Goal: Download file/media

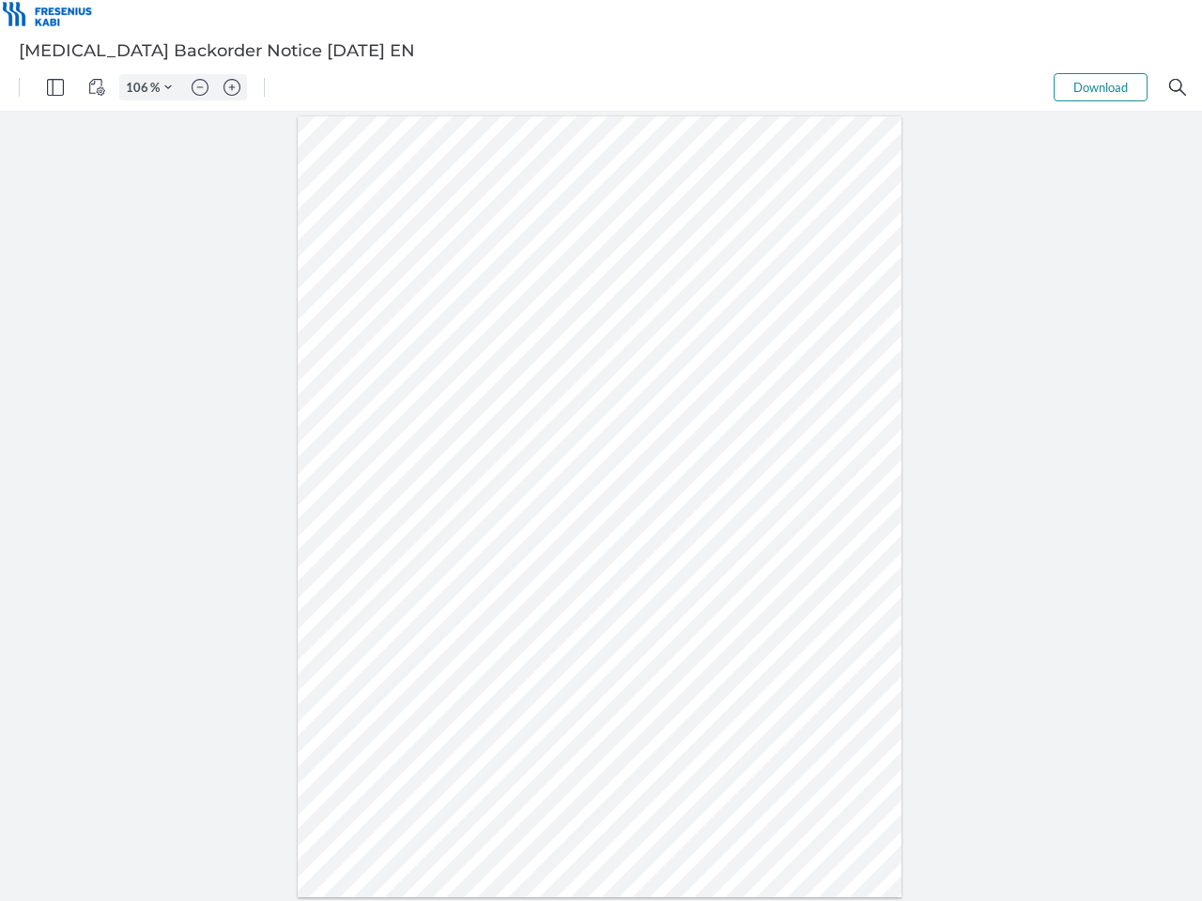
click at [55, 87] on img "Panel" at bounding box center [55, 87] width 17 height 17
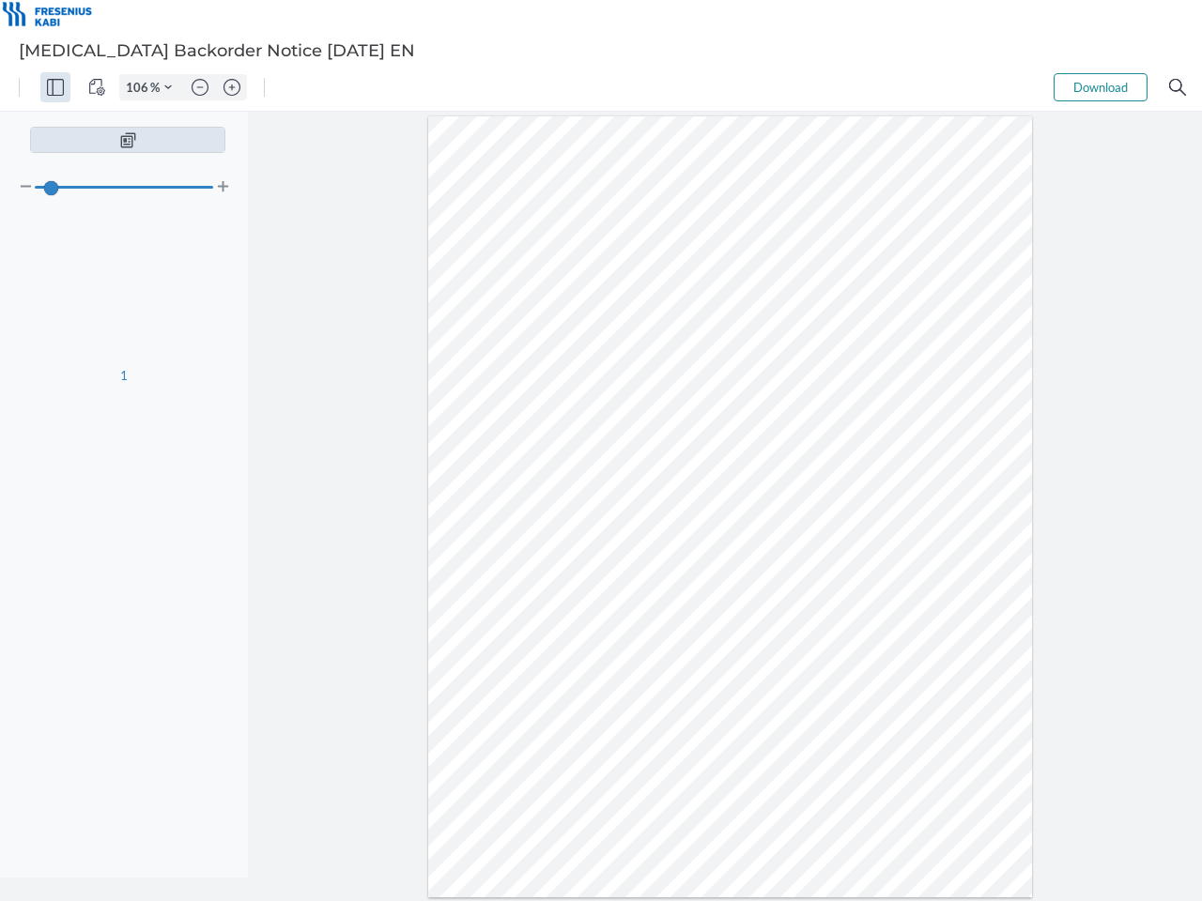
click at [97, 87] on img "View Controls" at bounding box center [96, 87] width 17 height 17
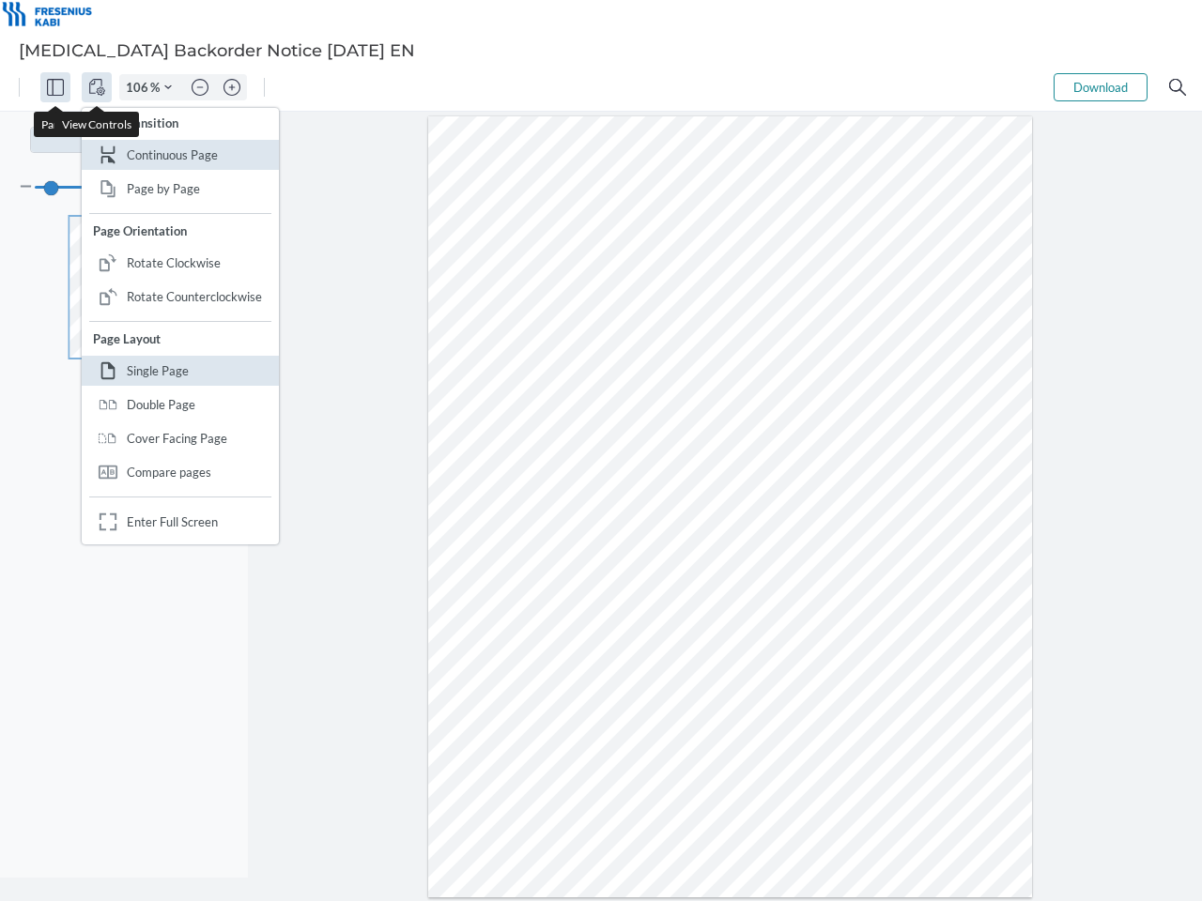
click at [140, 87] on input "106" at bounding box center [135, 87] width 30 height 17
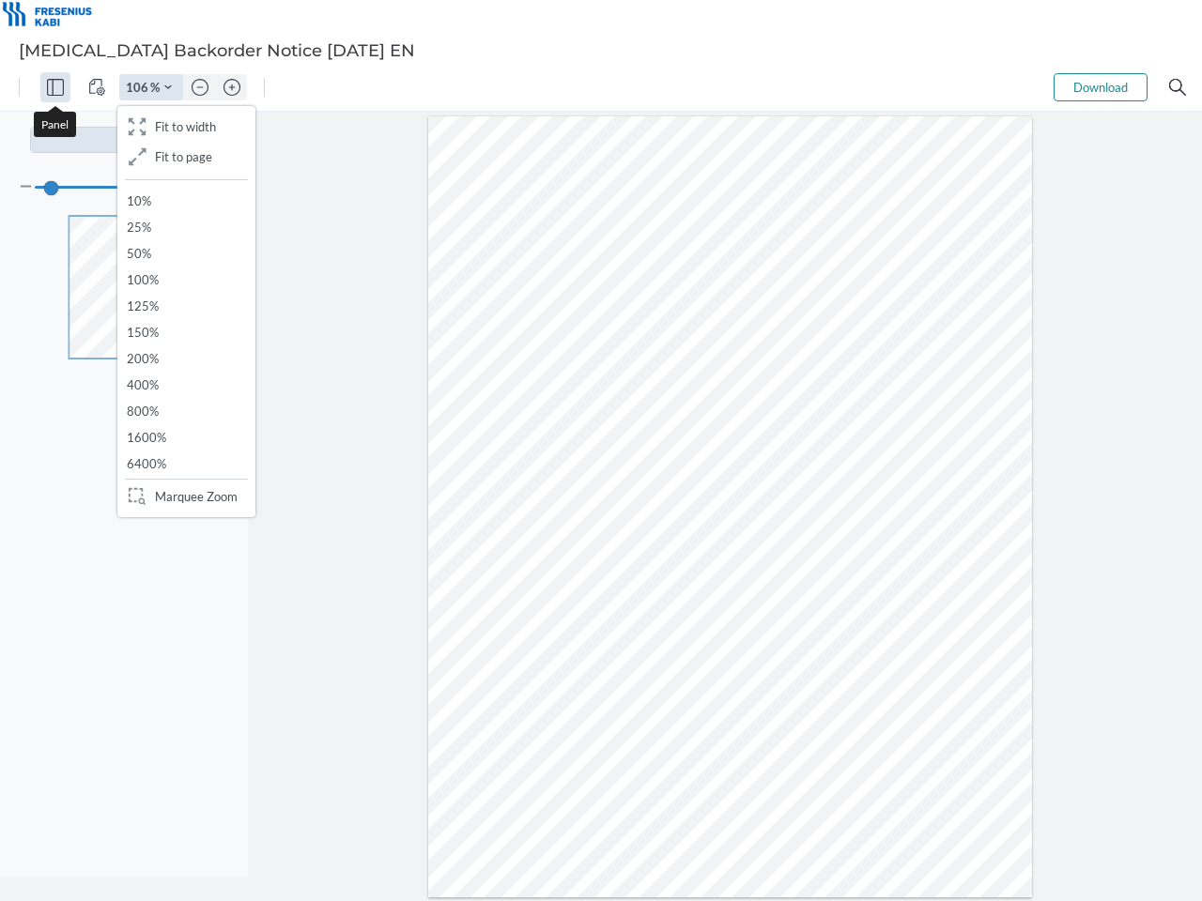
click at [168, 87] on img "Zoom Controls" at bounding box center [168, 88] width 8 height 8
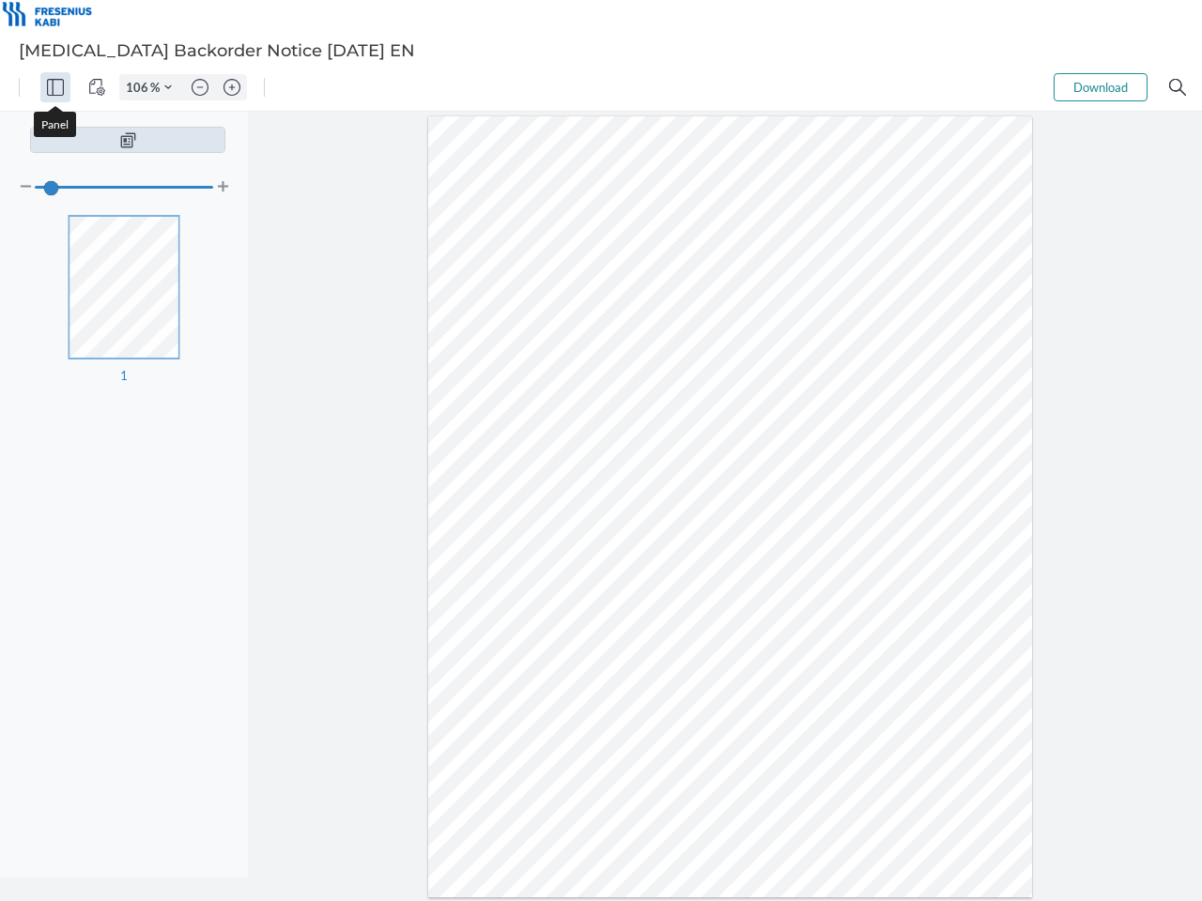
click at [200, 87] on img "Zoom out" at bounding box center [200, 87] width 17 height 17
click at [232, 87] on img "Zoom in" at bounding box center [231, 87] width 17 height 17
type input "106"
click at [1100, 87] on button "Download" at bounding box center [1101, 87] width 94 height 28
click at [1177, 87] on img "Search" at bounding box center [1177, 87] width 17 height 17
